Goal: Task Accomplishment & Management: Manage account settings

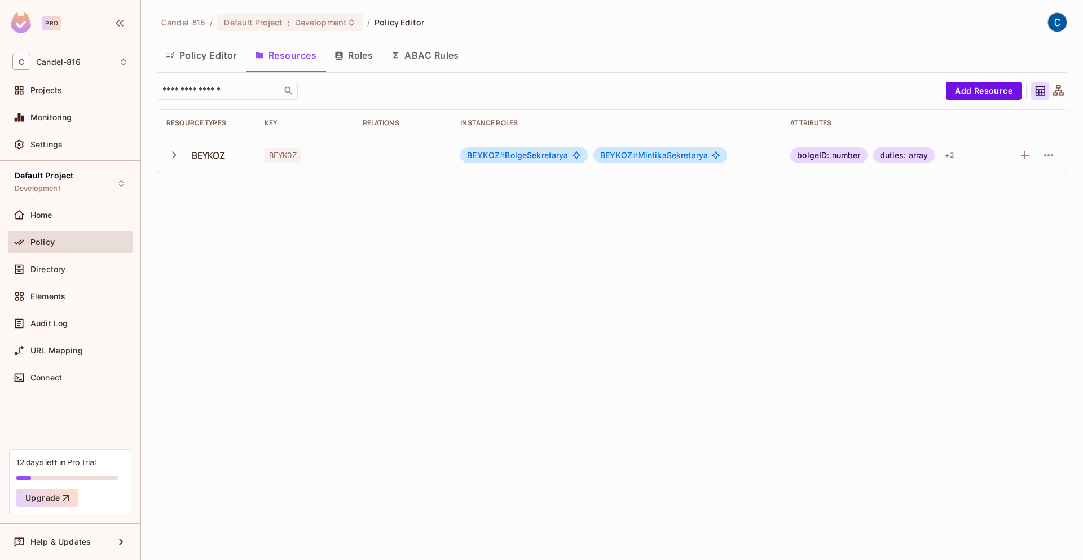
click at [600, 60] on div "Policy Editor Resources Roles ABAC Rules" at bounding box center [612, 55] width 910 height 28
click at [508, 152] on span "BEYKOZ # BolgeSekretarya" at bounding box center [517, 155] width 101 height 9
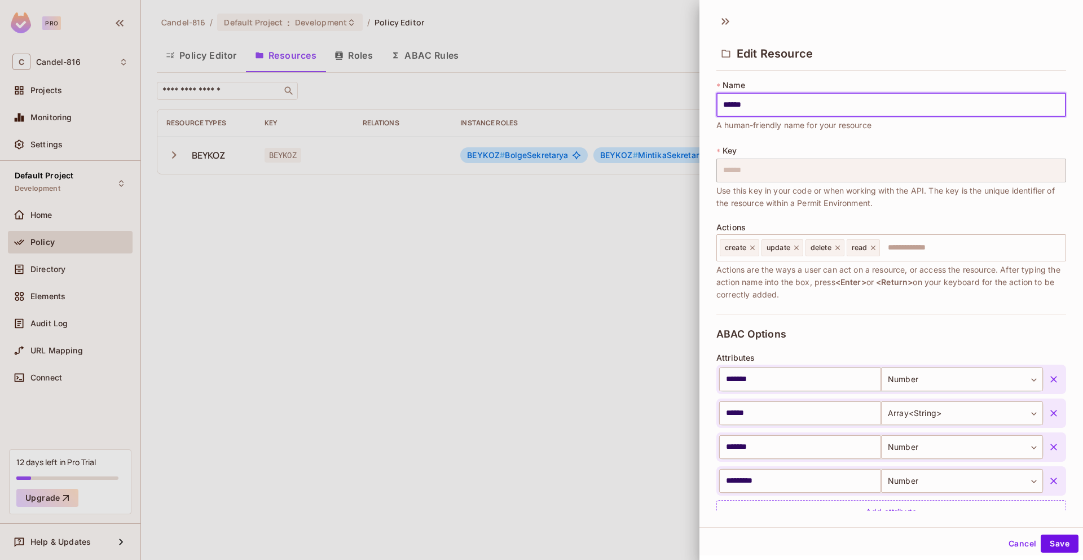
click at [508, 152] on div at bounding box center [541, 280] width 1083 height 560
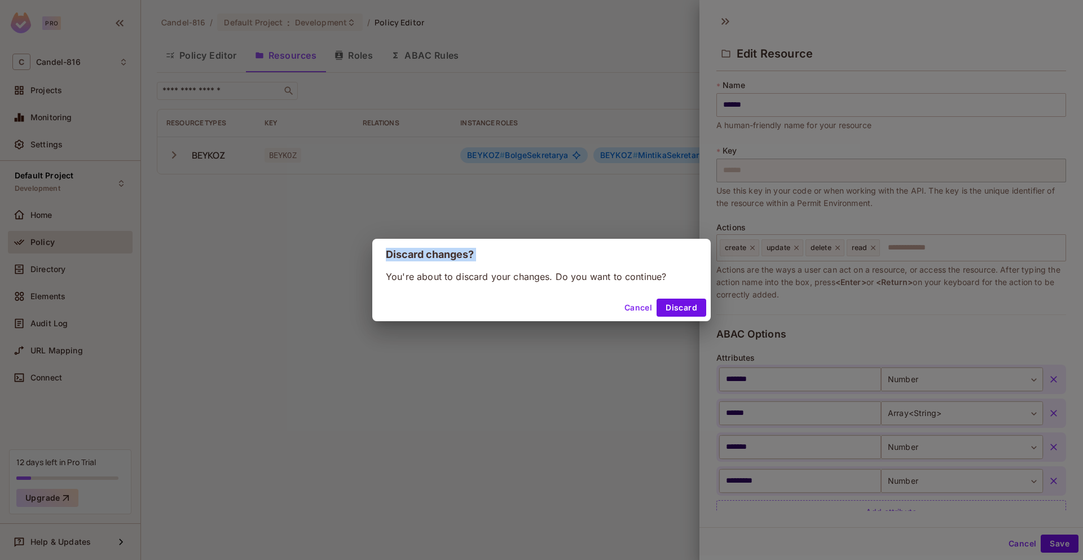
click at [508, 152] on div "Discard changes? You're about to discard your changes. Do you want to continue?…" at bounding box center [541, 280] width 1083 height 560
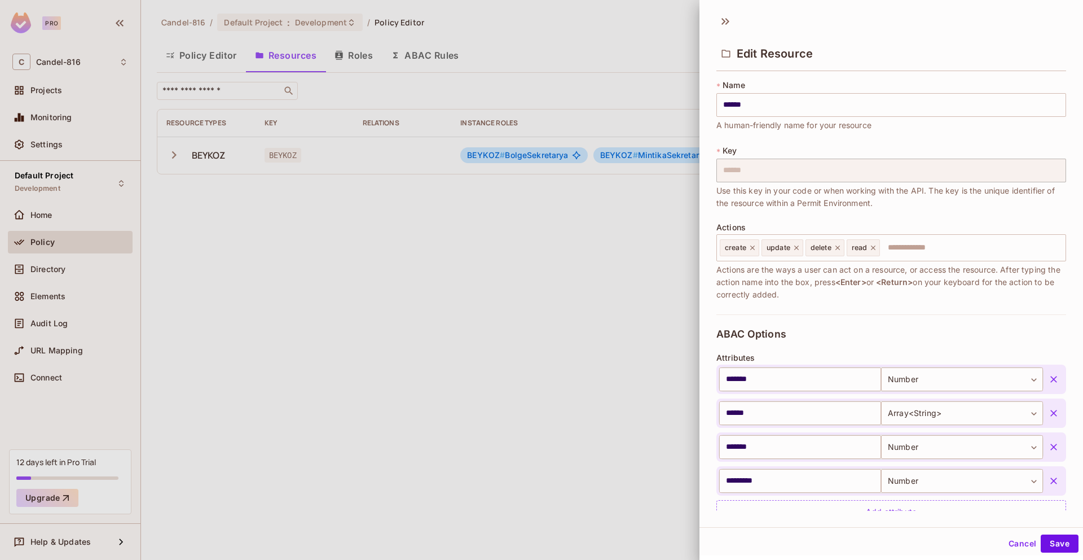
click at [501, 118] on div at bounding box center [541, 280] width 1083 height 560
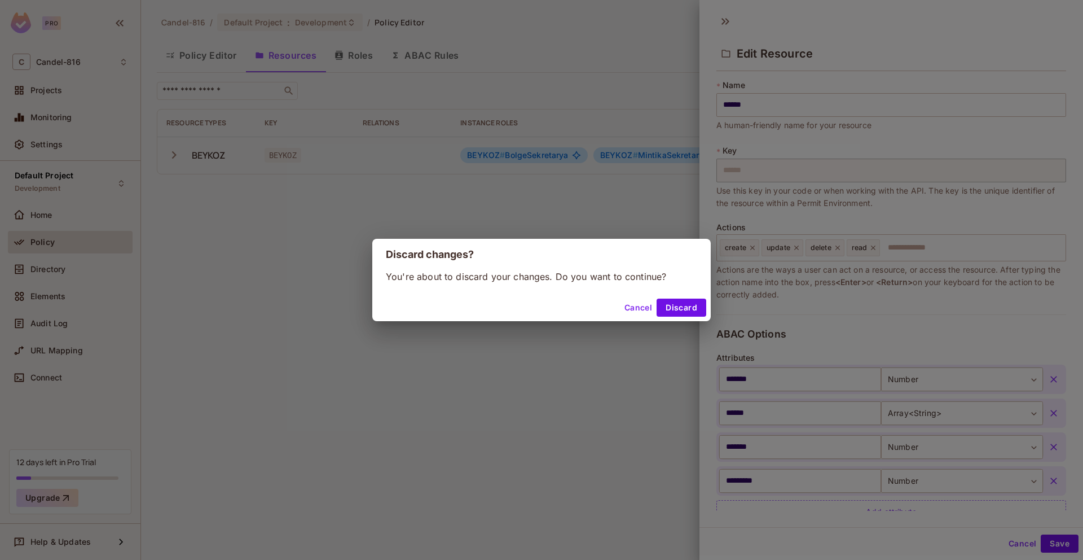
click at [519, 81] on div "Discard changes? You're about to discard your changes. Do you want to continue?…" at bounding box center [541, 280] width 1083 height 560
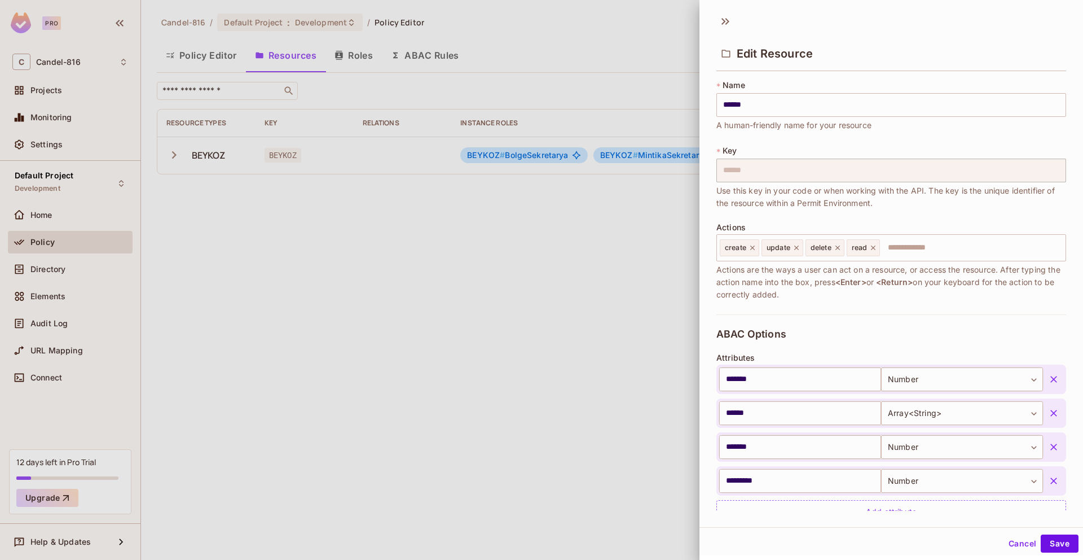
click at [539, 146] on div at bounding box center [541, 280] width 1083 height 560
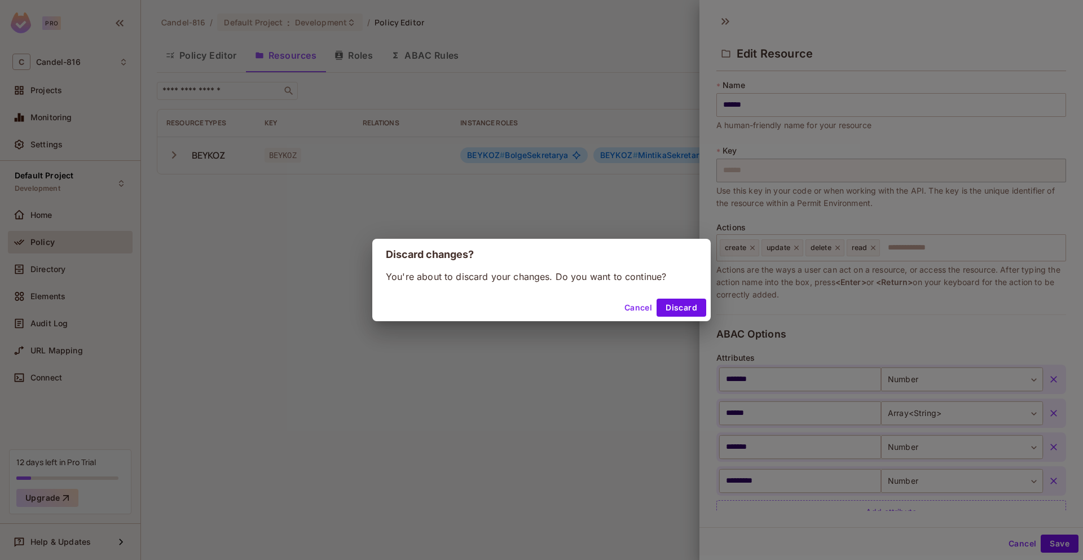
click at [538, 137] on div "Discard changes? You're about to discard your changes. Do you want to continue?…" at bounding box center [541, 280] width 1083 height 560
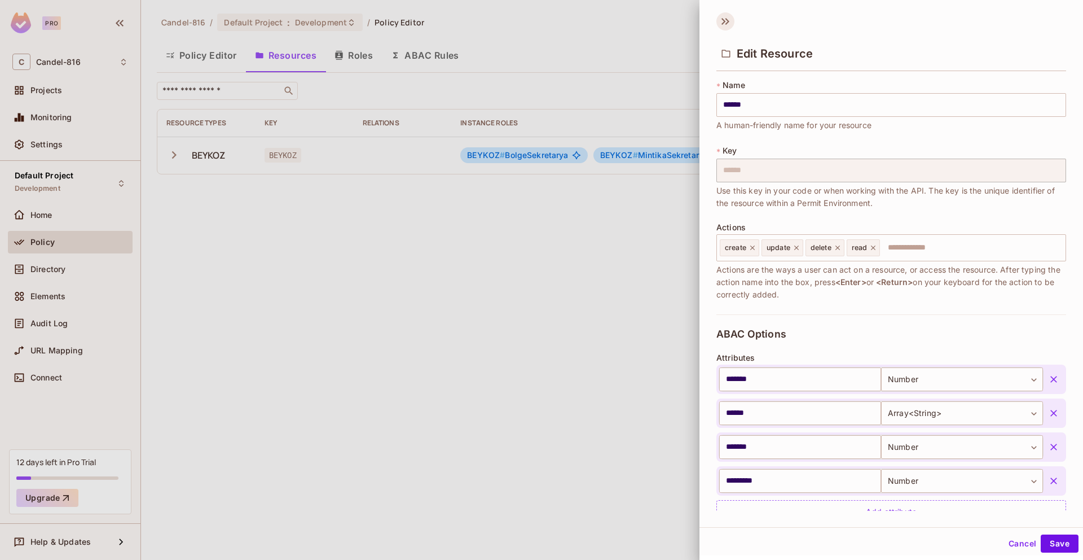
click at [728, 16] on icon at bounding box center [725, 21] width 18 height 18
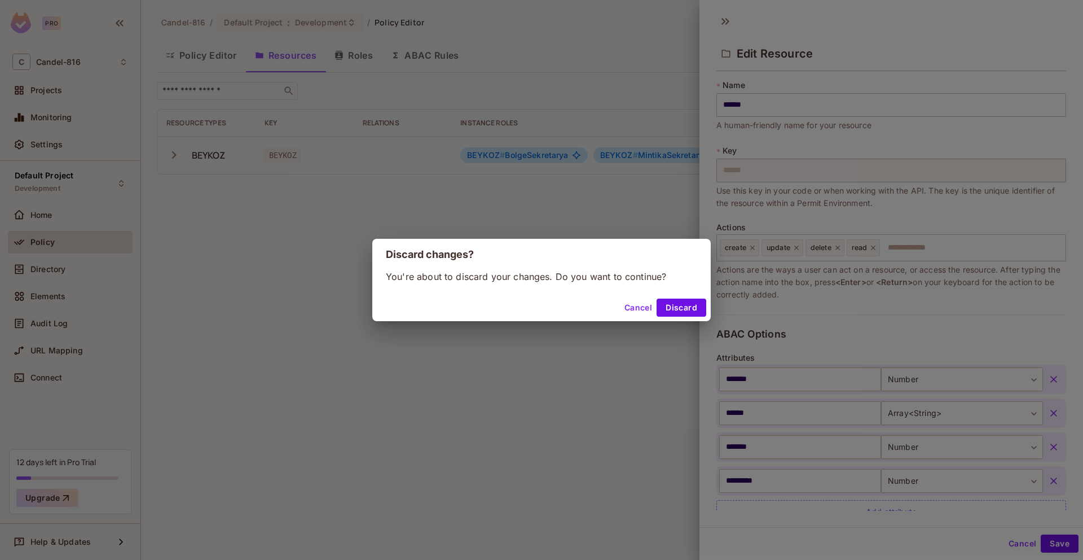
click at [689, 307] on button "Discard" at bounding box center [682, 307] width 50 height 18
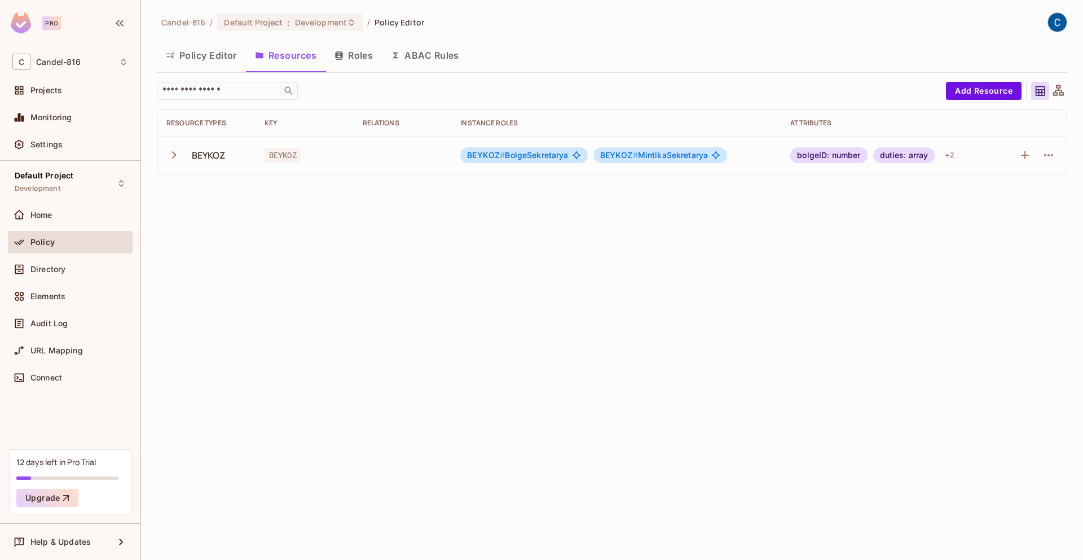
click at [658, 279] on div "Candel-816 / Default Project : Development / Policy Editor Policy Editor Resour…" at bounding box center [612, 280] width 942 height 560
drag, startPoint x: 551, startPoint y: 223, endPoint x: 353, endPoint y: 144, distance: 213.4
click at [551, 223] on div "Candel-816 / Default Project : Development / Policy Editor Policy Editor Resour…" at bounding box center [612, 280] width 942 height 560
click at [486, 160] on div "BEYKOZ # BolgeSekretarya" at bounding box center [523, 155] width 127 height 16
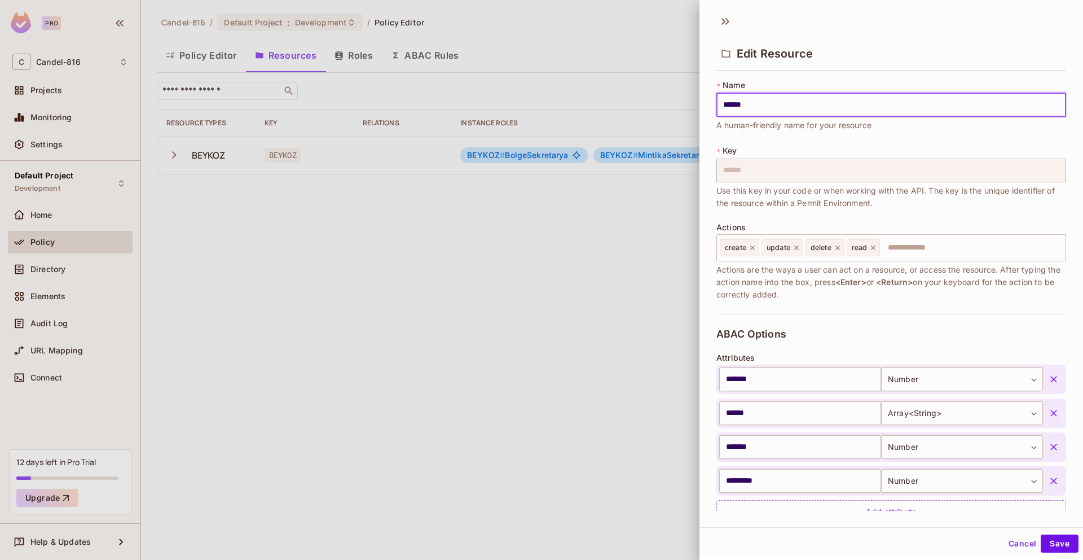
click at [536, 155] on div at bounding box center [541, 280] width 1083 height 560
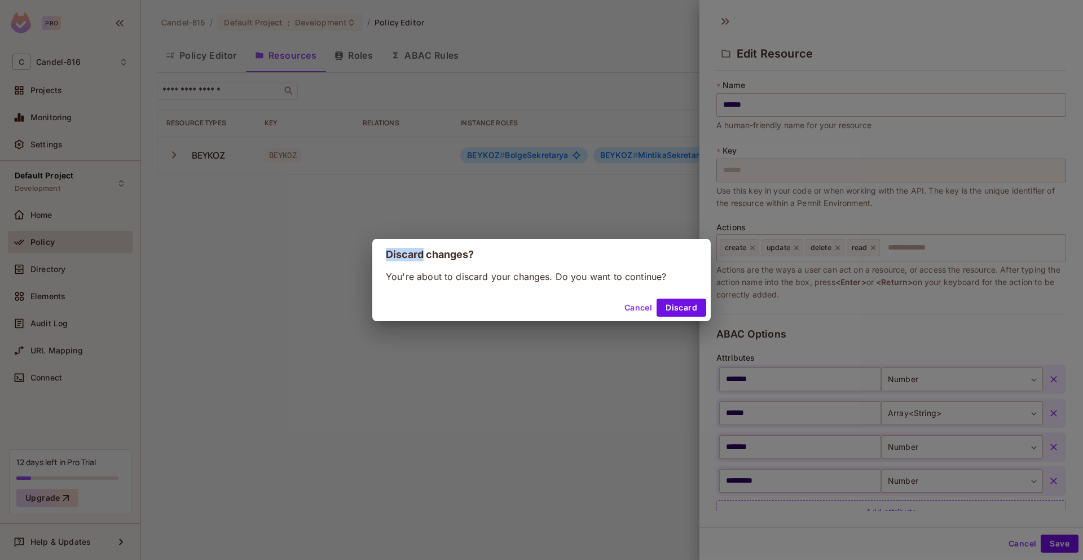
click at [536, 155] on div "Discard changes? You're about to discard your changes. Do you want to continue?…" at bounding box center [541, 280] width 1083 height 560
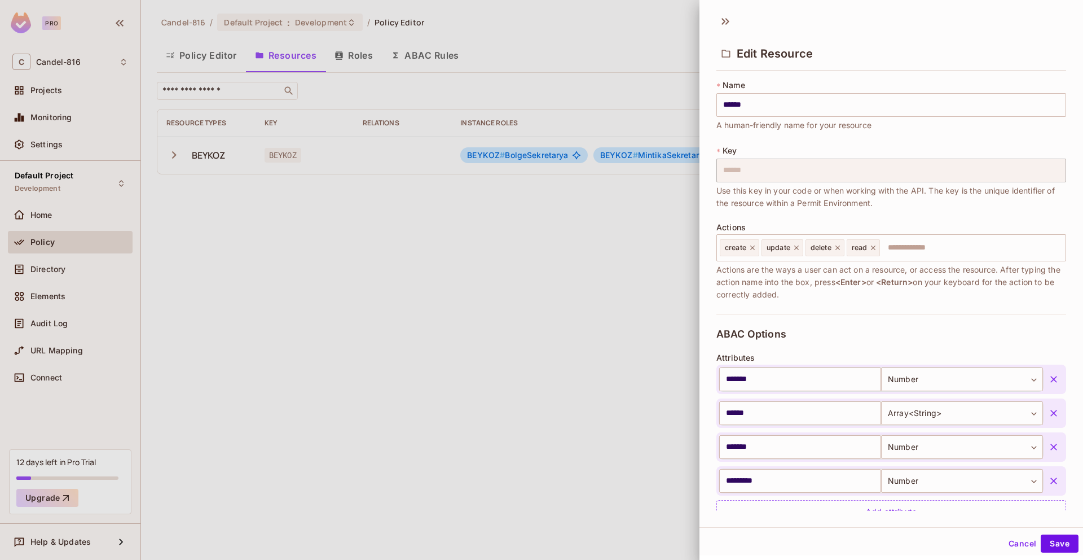
click at [578, 170] on div at bounding box center [541, 280] width 1083 height 560
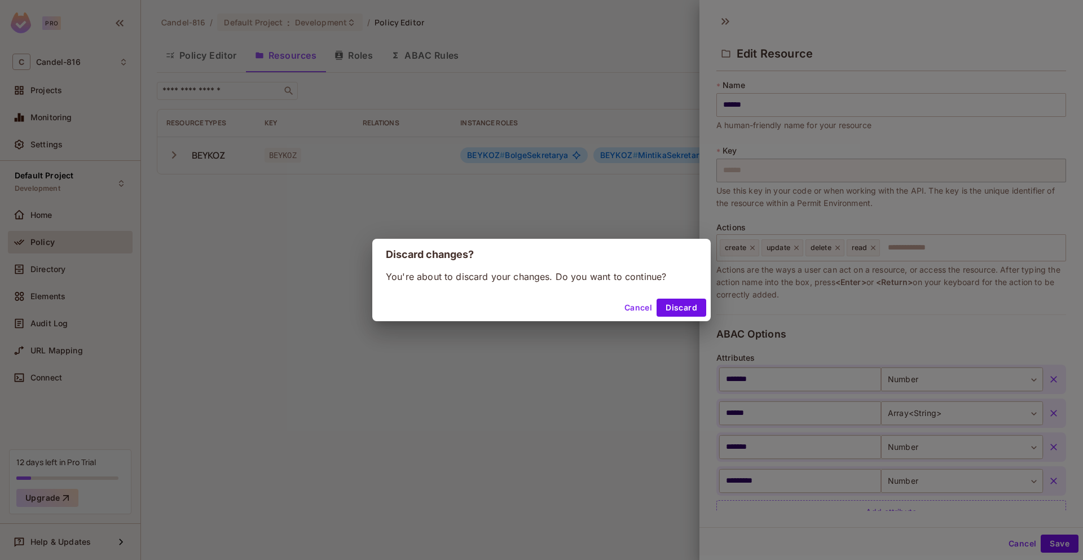
click at [621, 152] on div "Discard changes? You're about to discard your changes. Do you want to continue?…" at bounding box center [541, 280] width 1083 height 560
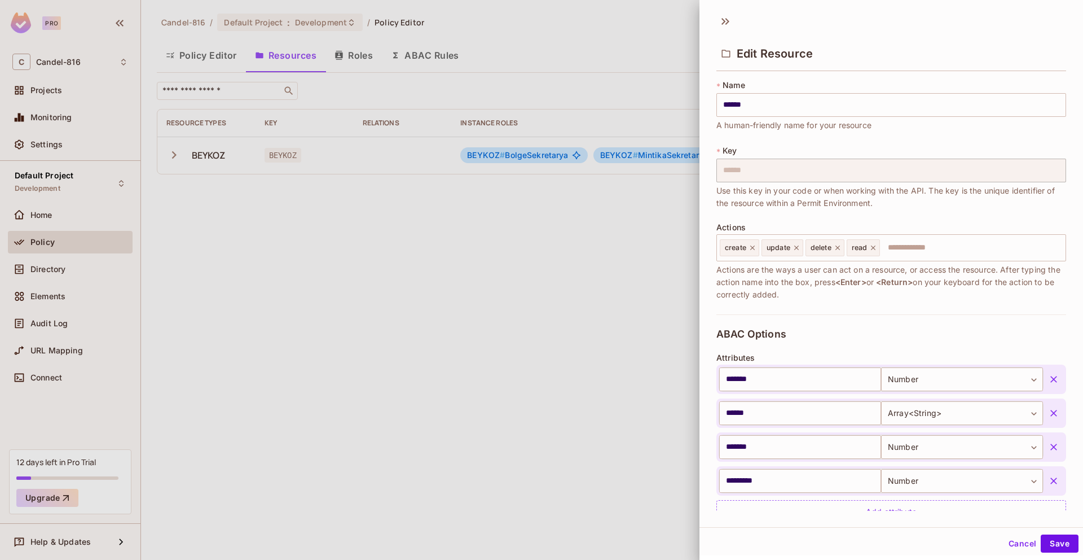
click at [631, 153] on div at bounding box center [541, 280] width 1083 height 560
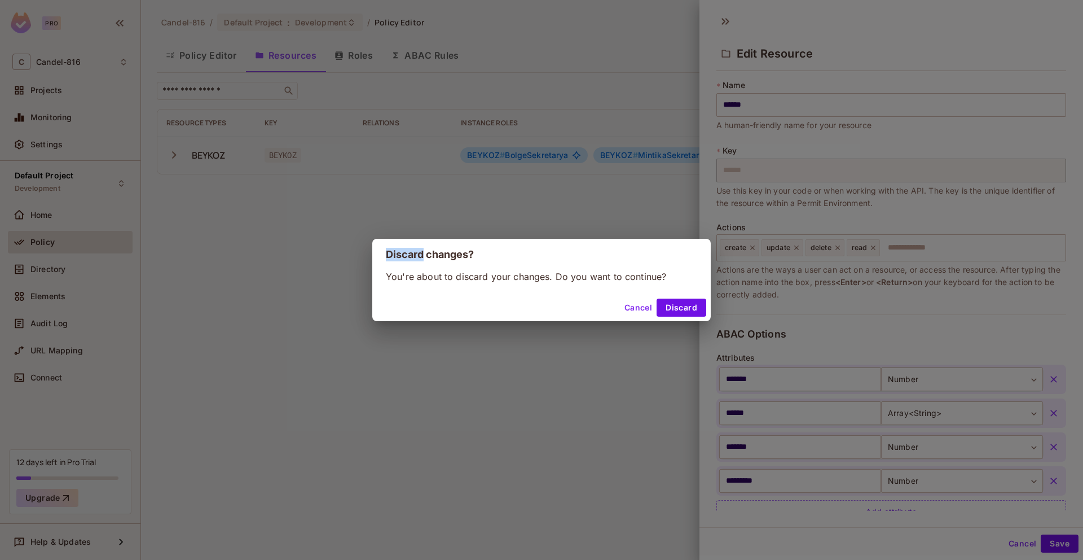
click at [630, 153] on div "Discard changes? You're about to discard your changes. Do you want to continue?…" at bounding box center [541, 280] width 1083 height 560
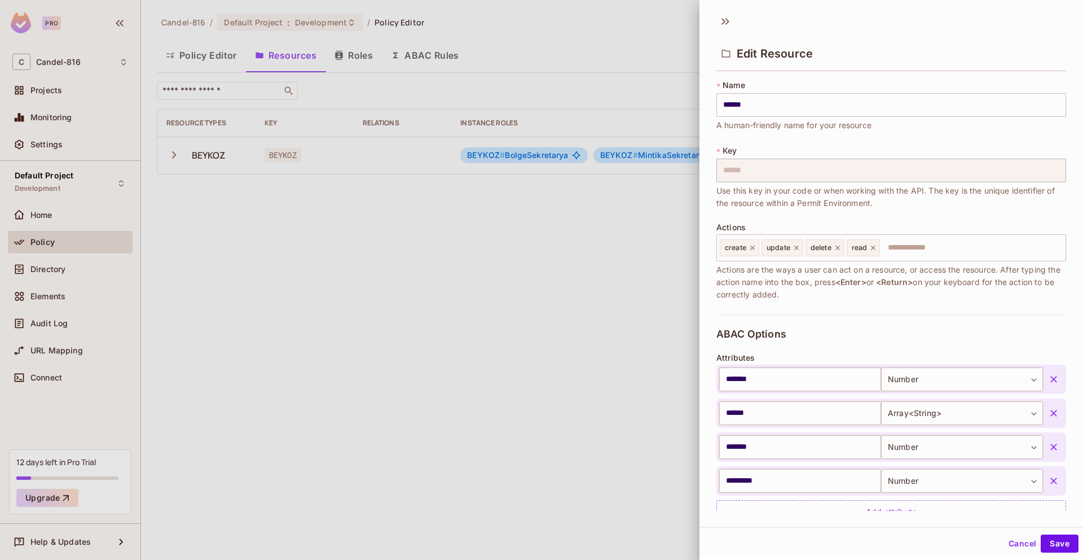
click at [578, 231] on div at bounding box center [541, 280] width 1083 height 560
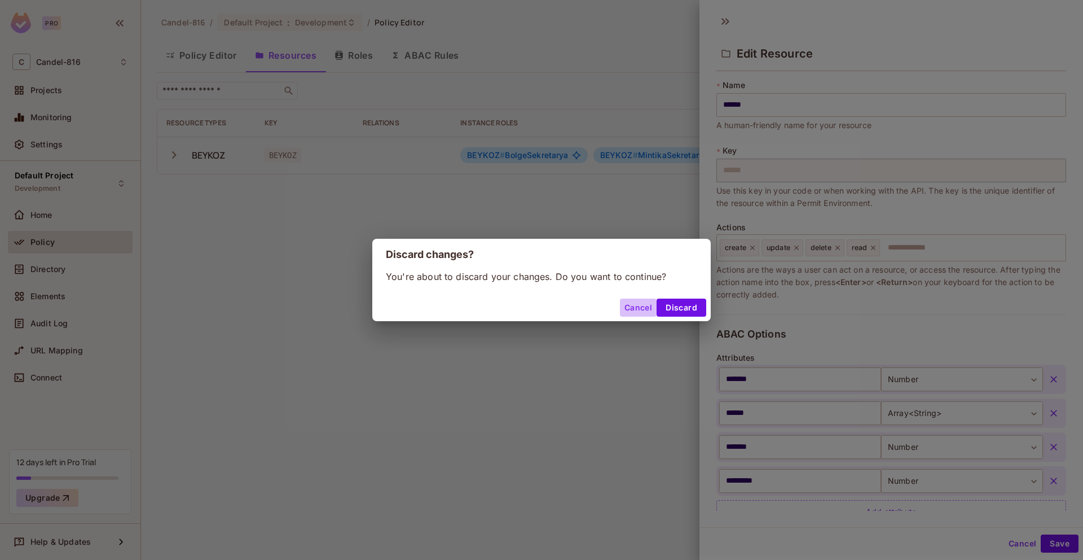
click at [639, 307] on button "Cancel" at bounding box center [638, 307] width 37 height 18
click at [700, 307] on button "Discard" at bounding box center [682, 307] width 50 height 18
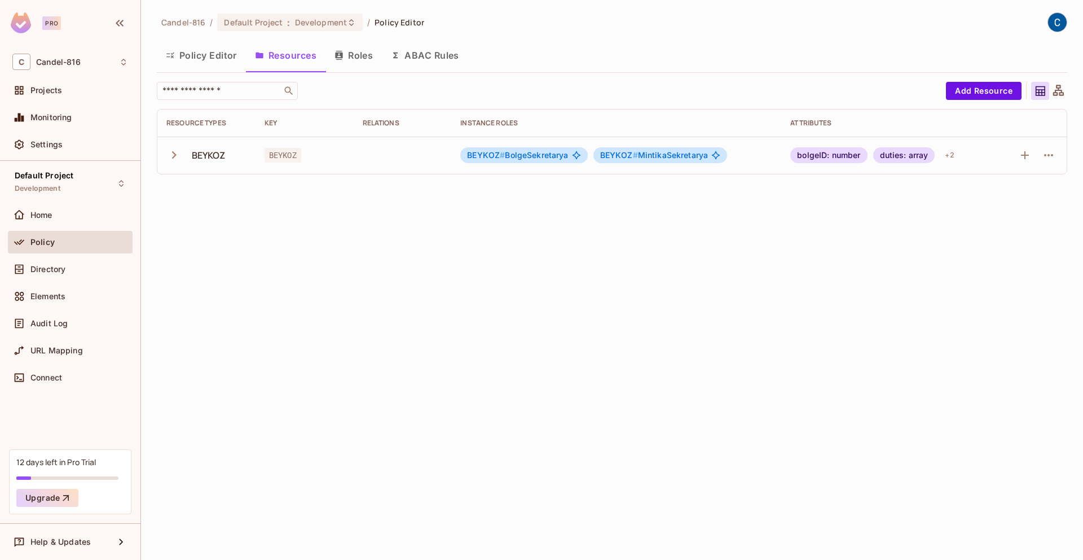
click at [700, 307] on div "Candel-816 / Default Project : Development / Policy Editor Policy Editor Resour…" at bounding box center [612, 280] width 942 height 560
click at [694, 305] on div "Candel-816 / Default Project : Development / Policy Editor Policy Editor Resour…" at bounding box center [612, 280] width 942 height 560
click at [692, 304] on div "Candel-816 / Default Project : Development / Policy Editor Policy Editor Resour…" at bounding box center [612, 280] width 942 height 560
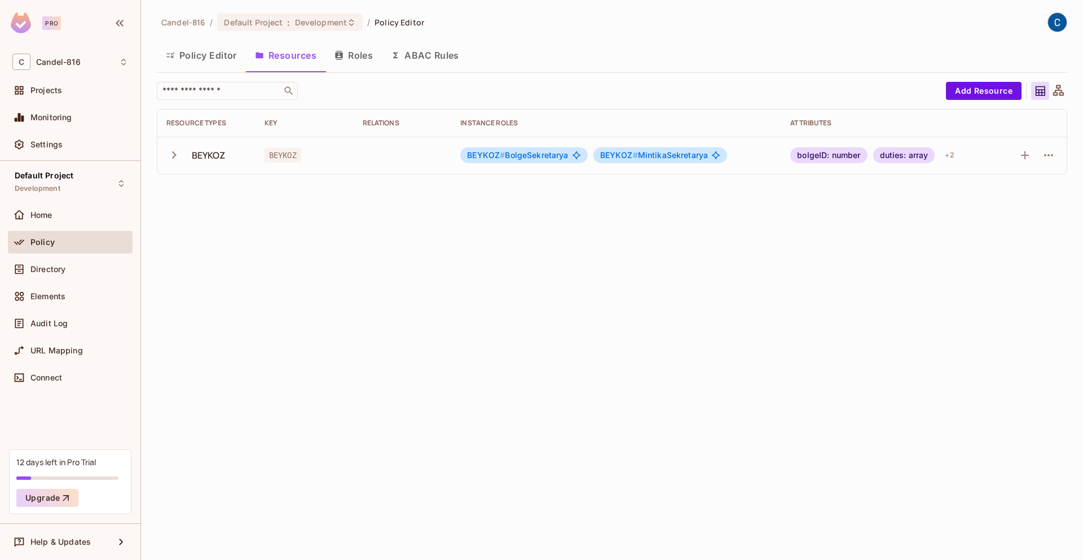
drag, startPoint x: 414, startPoint y: 221, endPoint x: 293, endPoint y: 122, distance: 155.9
click at [364, 192] on div "Candel-816 / Default Project : Development / Policy Editor Policy Editor Resour…" at bounding box center [612, 280] width 942 height 560
click at [342, 57] on icon "button" at bounding box center [338, 55] width 7 height 9
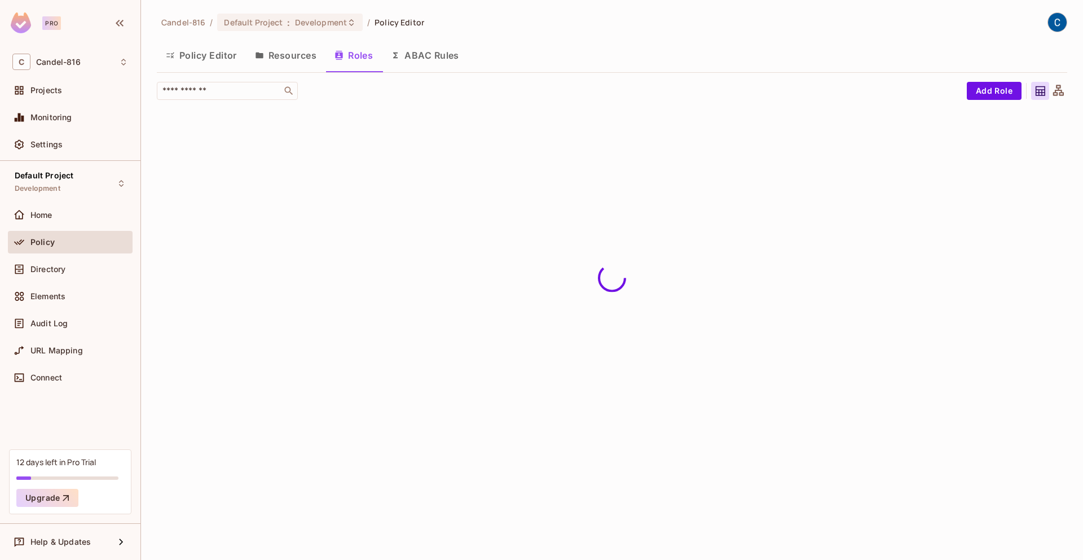
click at [277, 59] on button "Resources" at bounding box center [286, 55] width 80 height 28
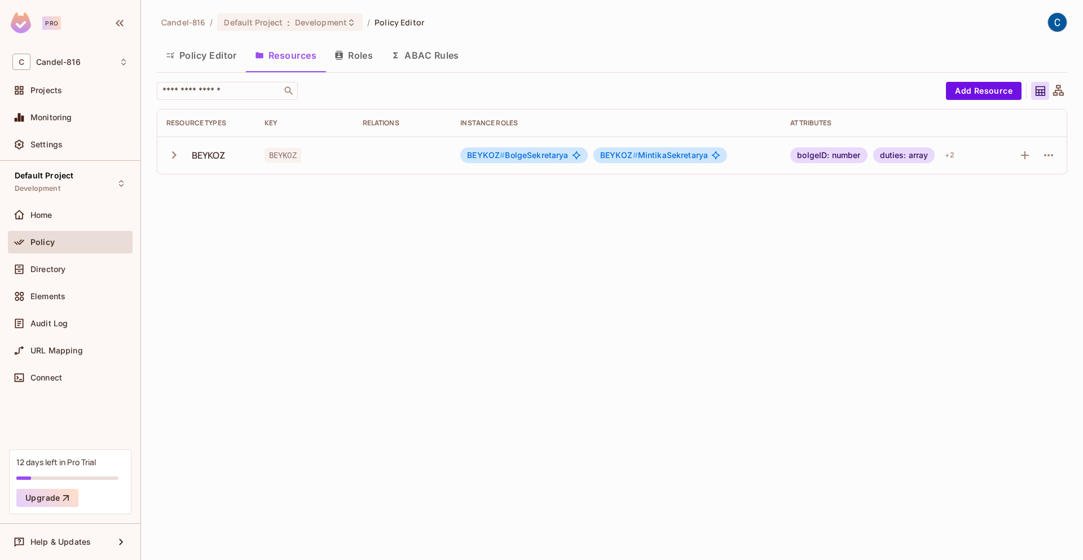
drag, startPoint x: 347, startPoint y: 58, endPoint x: 327, endPoint y: 58, distance: 19.7
click at [346, 58] on button "Roles" at bounding box center [353, 55] width 56 height 28
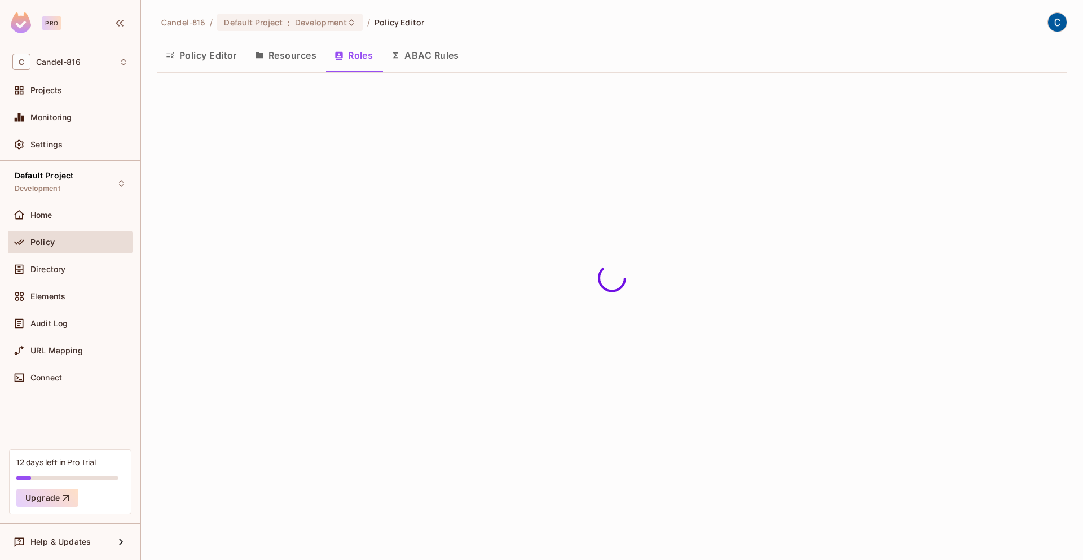
click at [255, 59] on icon "button" at bounding box center [259, 55] width 9 height 9
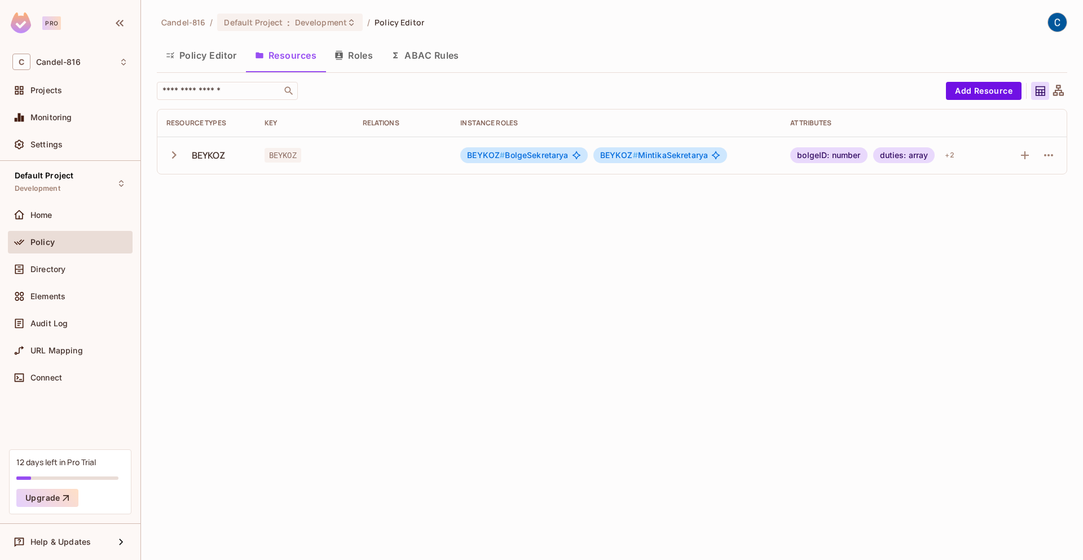
click at [352, 228] on div "Candel-816 / Default Project : Development / Policy Editor Policy Editor Resour…" at bounding box center [612, 280] width 942 height 560
